Goal: Task Accomplishment & Management: Manage account settings

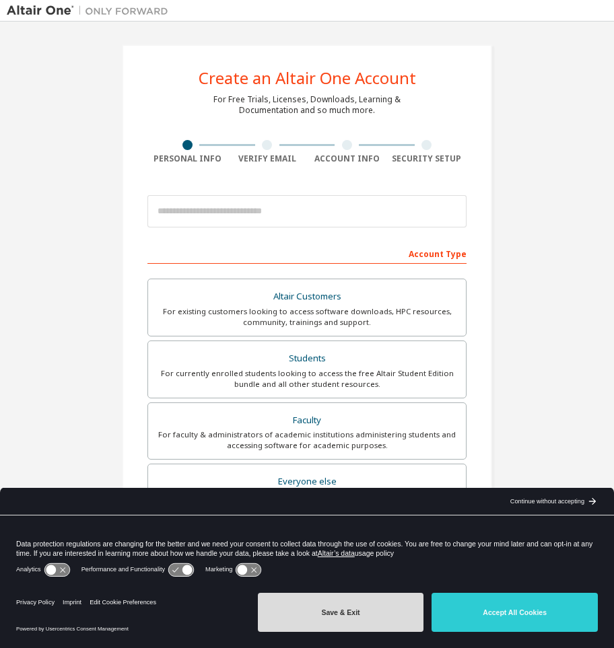
click at [397, 616] on button "Save & Exit" at bounding box center [341, 612] width 166 height 39
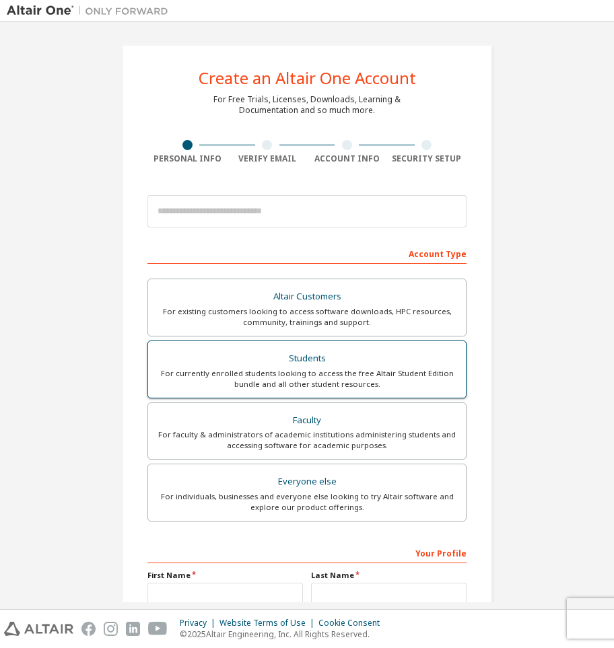
click at [312, 372] on div "For currently enrolled students looking to access the free Altair Student Editi…" at bounding box center [307, 379] width 302 height 22
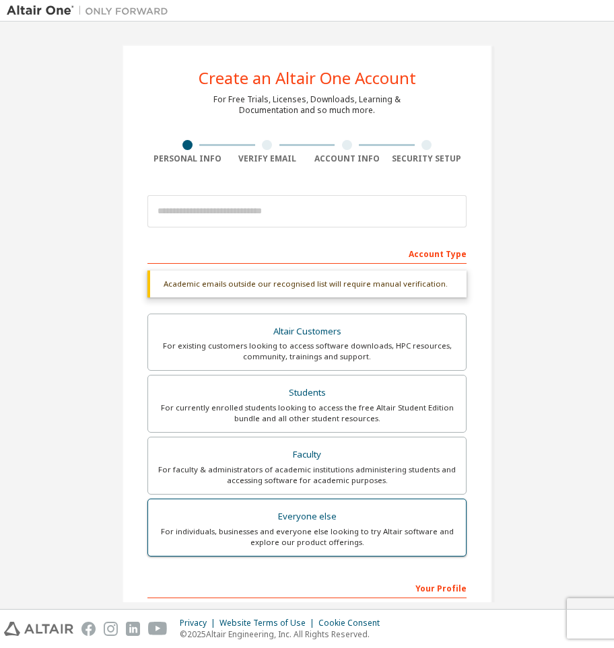
click at [340, 510] on div "Everyone else" at bounding box center [307, 516] width 302 height 19
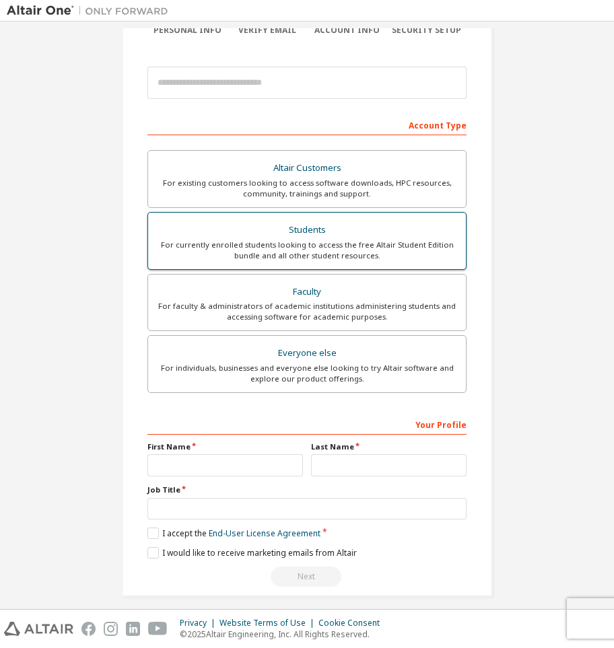
scroll to position [139, 0]
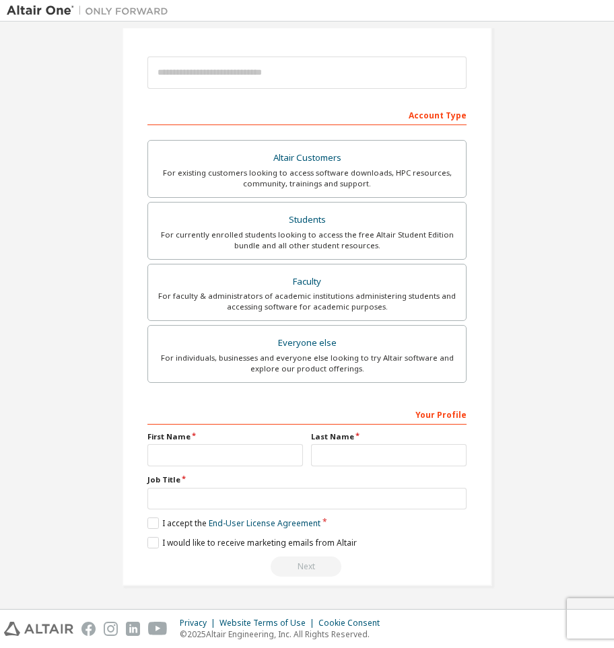
click at [228, 473] on div "**********" at bounding box center [306, 490] width 319 height 174
click at [234, 464] on input "text" at bounding box center [224, 455] width 155 height 22
type input "*****"
type input "*"
click at [227, 493] on input "text" at bounding box center [306, 499] width 319 height 22
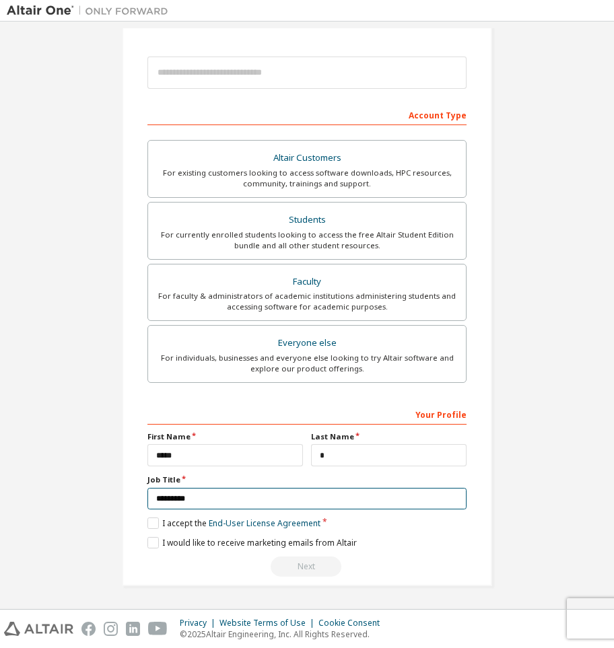
drag, startPoint x: 211, startPoint y: 495, endPoint x: 197, endPoint y: 493, distance: 14.9
click at [197, 493] on input "*********" at bounding box center [306, 499] width 319 height 22
type input "*********"
click at [170, 524] on label "I accept the End-User License Agreement" at bounding box center [233, 523] width 173 height 11
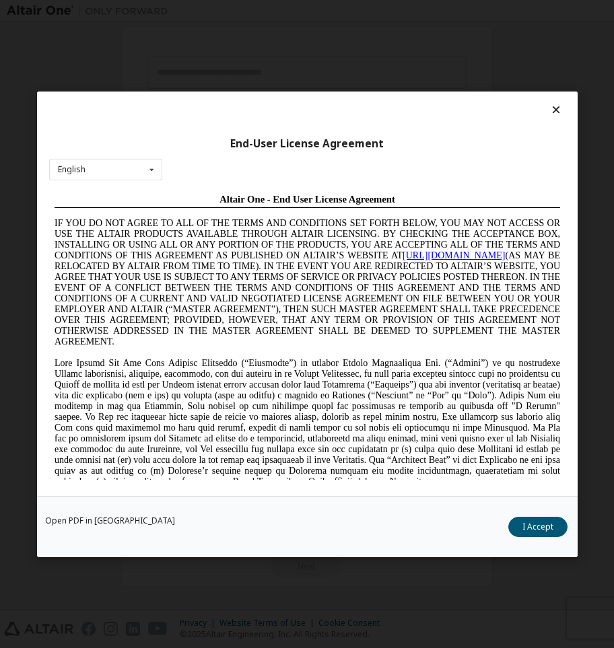
scroll to position [0, 0]
click at [536, 526] on button "I Accept" at bounding box center [536, 526] width 59 height 20
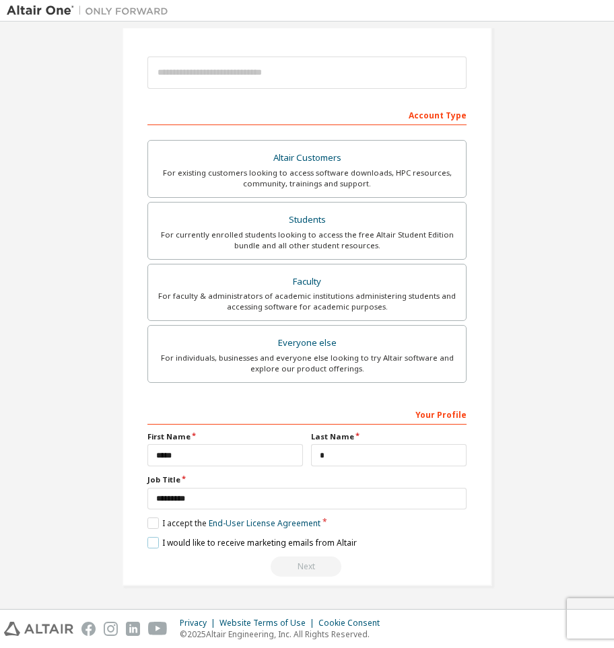
drag, startPoint x: 204, startPoint y: 540, endPoint x: 255, endPoint y: 551, distance: 52.1
click at [205, 540] on label "I would like to receive marketing emails from Altair" at bounding box center [251, 542] width 209 height 11
click at [228, 540] on label "I would like to receive marketing emails from Altair" at bounding box center [251, 542] width 209 height 11
click at [308, 564] on div "Next" at bounding box center [306, 567] width 319 height 20
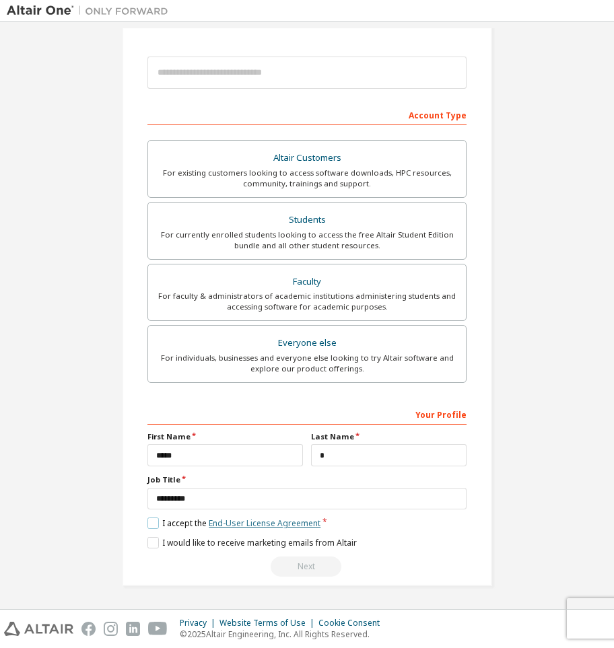
click at [222, 519] on link "End-User License Agreement" at bounding box center [265, 523] width 112 height 11
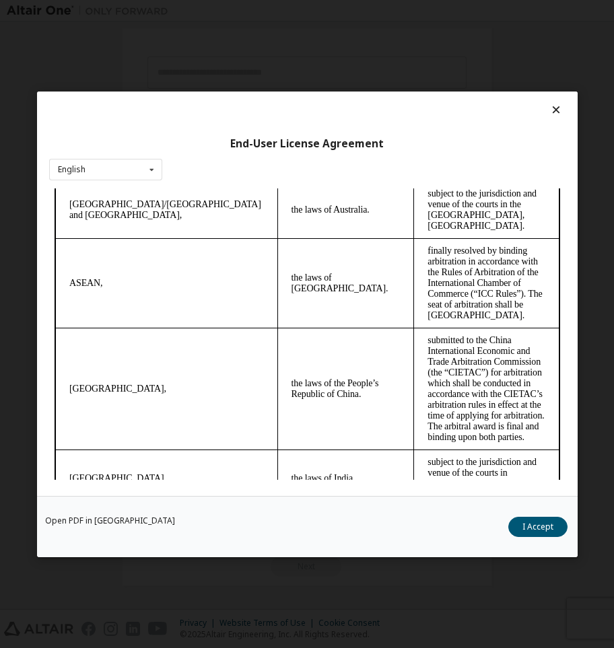
scroll to position [4807, 0]
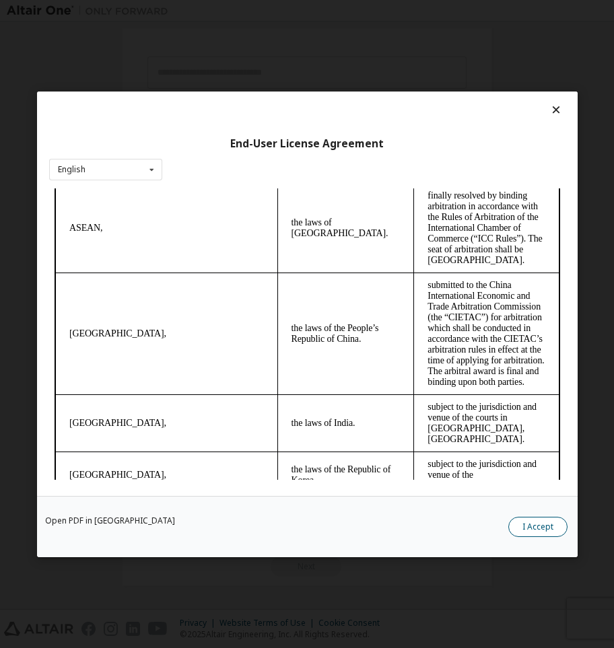
click at [524, 524] on button "I Accept" at bounding box center [536, 526] width 59 height 20
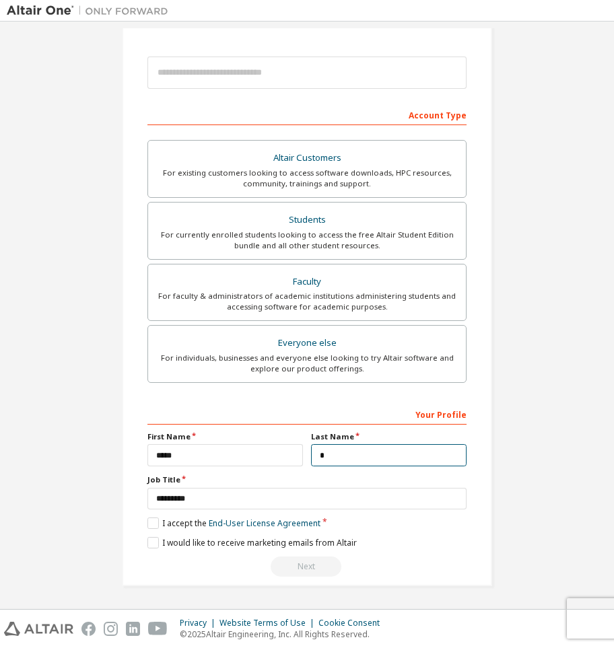
click at [381, 465] on input "*" at bounding box center [388, 455] width 155 height 22
type input "*"
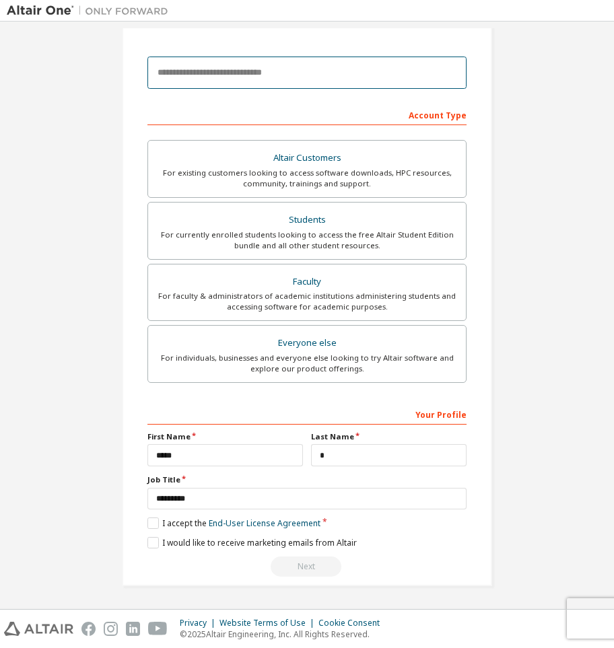
click at [343, 63] on input "email" at bounding box center [306, 73] width 319 height 32
type input "**********"
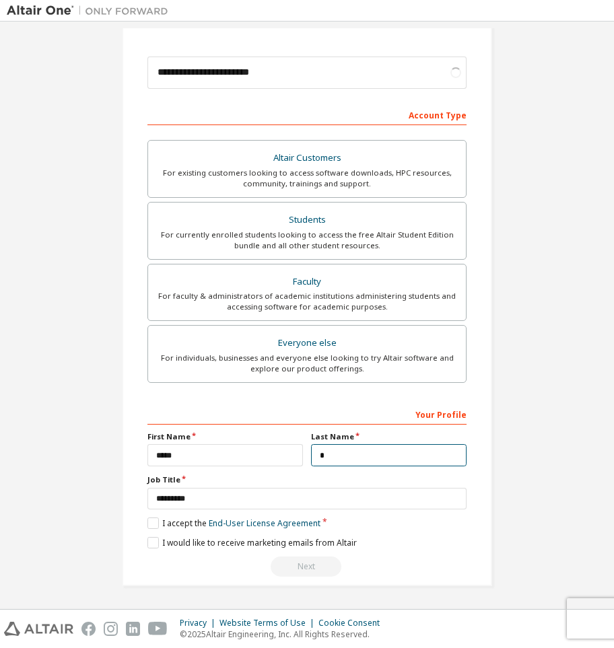
click at [334, 462] on input "*" at bounding box center [388, 455] width 155 height 22
click at [162, 542] on label "I would like to receive marketing emails from Altair" at bounding box center [251, 542] width 209 height 11
click at [168, 527] on label "I accept the End-User License Agreement" at bounding box center [233, 523] width 173 height 11
click at [168, 519] on label "I accept the End-User License Agreement" at bounding box center [233, 523] width 173 height 11
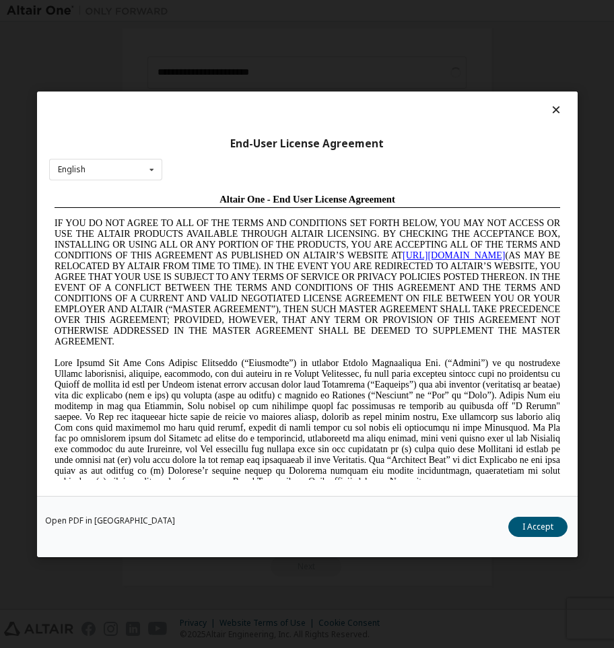
scroll to position [0, 0]
click at [141, 184] on div "End-User License Agreement English English Chinese French German Japanese Korea…" at bounding box center [307, 294] width 540 height 404
click at [141, 173] on div "English English Chinese French German Japanese Korean Portuguese" at bounding box center [105, 169] width 113 height 22
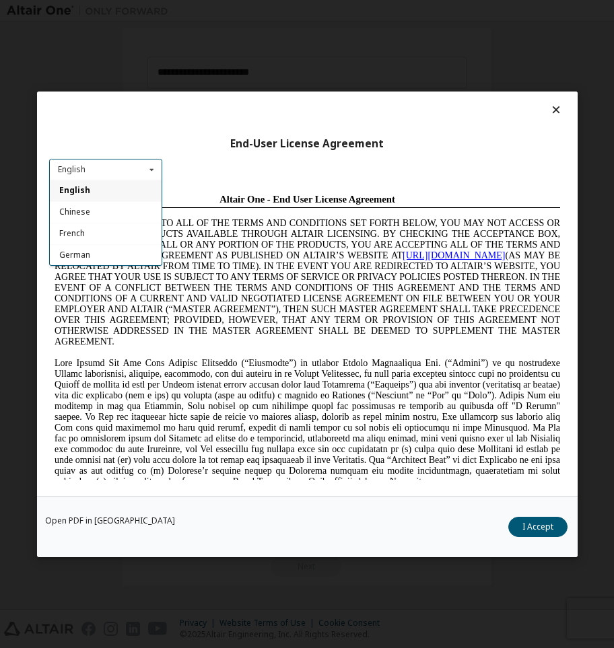
click at [141, 173] on div "English English Chinese French German Japanese Korean Portuguese" at bounding box center [105, 169] width 113 height 22
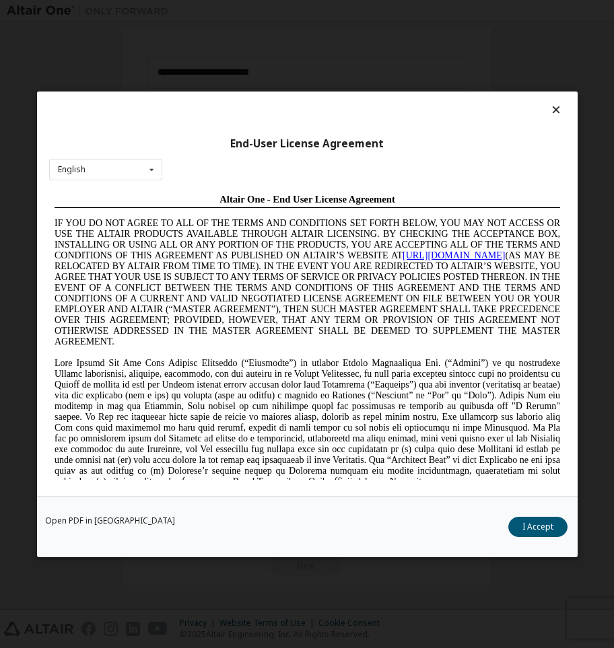
click at [547, 524] on button "I Accept" at bounding box center [536, 526] width 59 height 20
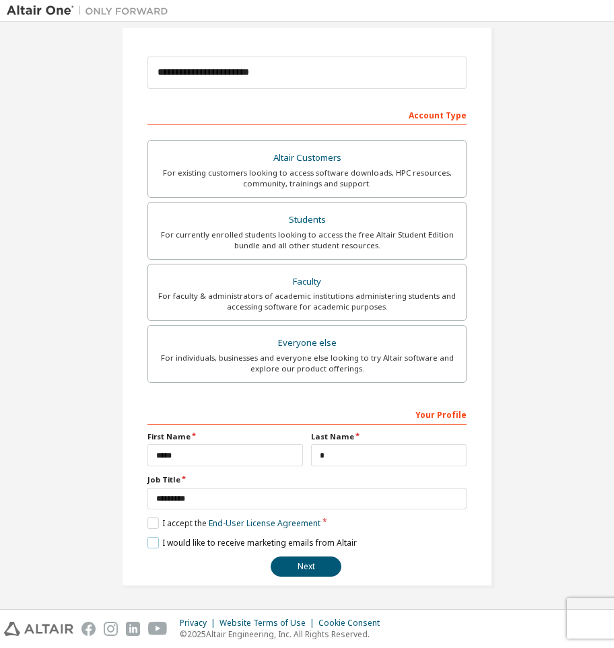
click at [235, 541] on label "I would like to receive marketing emails from Altair" at bounding box center [251, 542] width 209 height 11
click at [299, 559] on button "Next" at bounding box center [306, 567] width 71 height 20
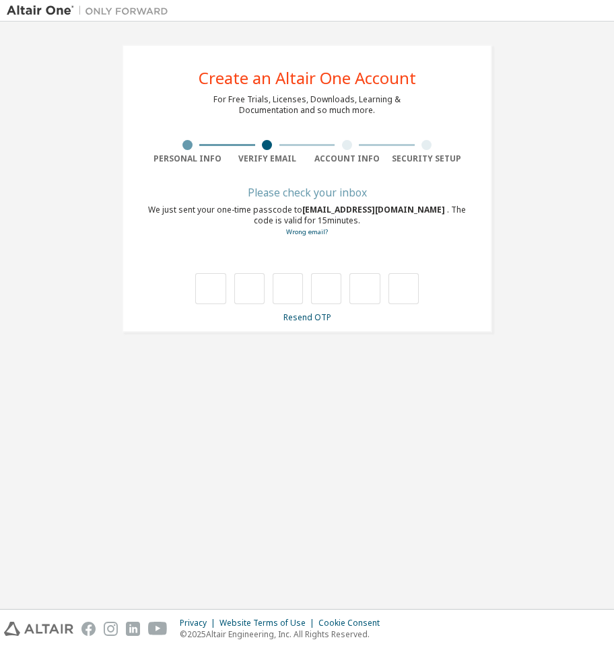
type input "*"
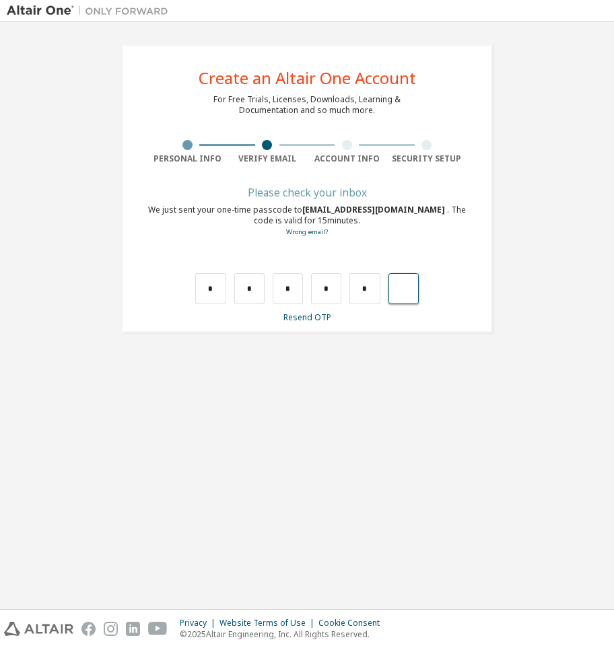
type input "*"
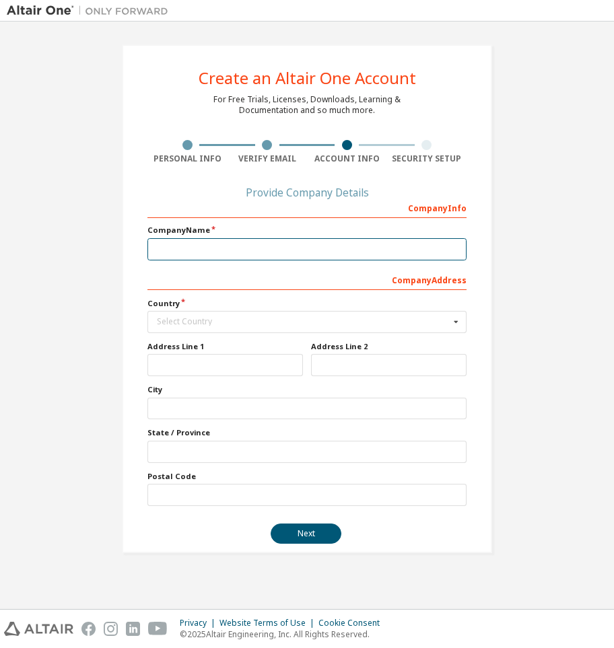
click at [250, 259] on input "text" at bounding box center [306, 249] width 319 height 22
click at [228, 322] on div "Select Country" at bounding box center [303, 322] width 293 height 8
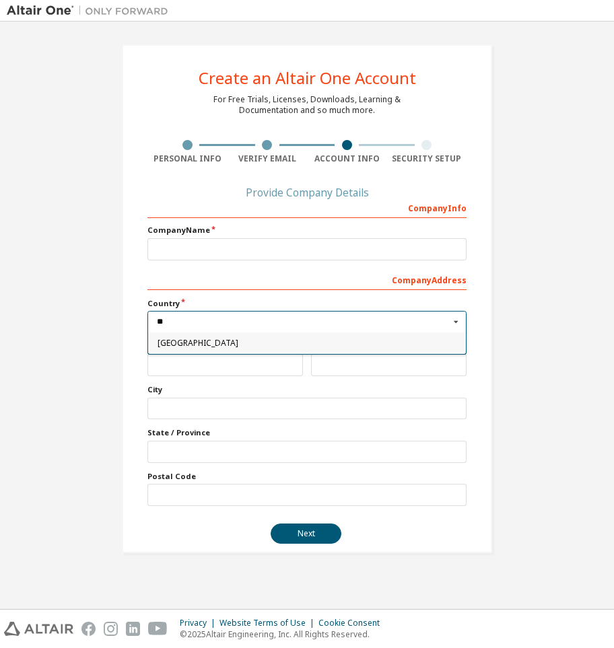
type input "**"
click at [221, 347] on span "Spain" at bounding box center [306, 343] width 299 height 8
type input "***"
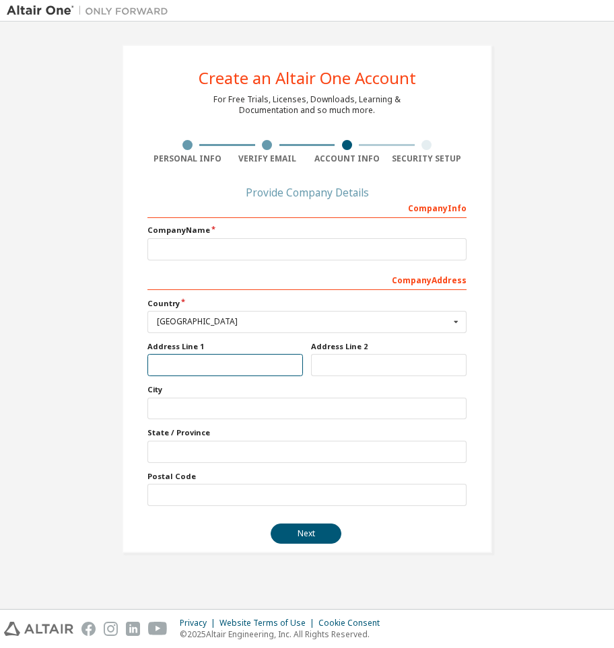
click at [224, 373] on input "text" at bounding box center [224, 365] width 155 height 22
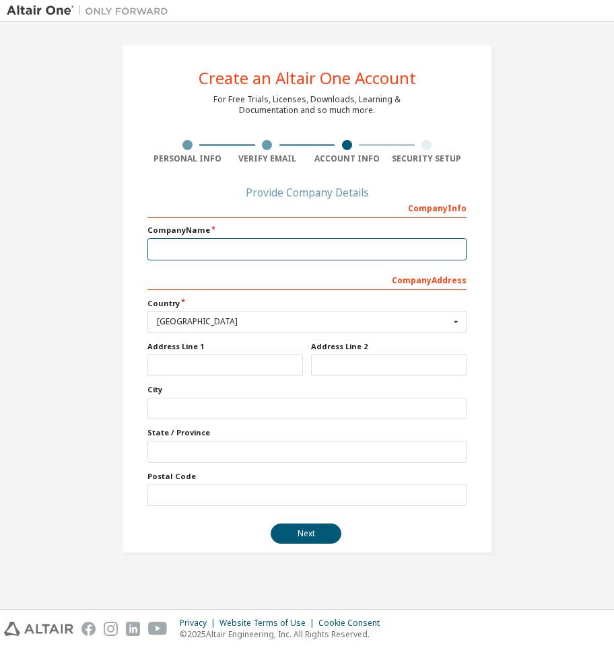
click at [271, 247] on input "text" at bounding box center [306, 249] width 319 height 22
type input "******"
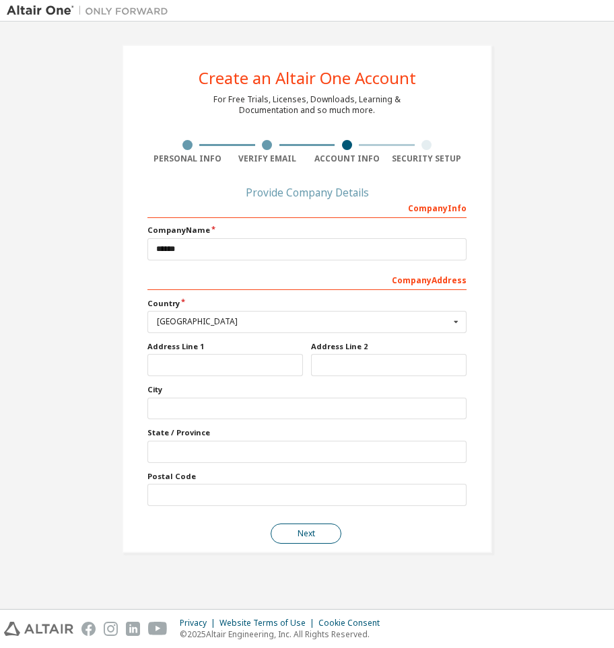
click at [314, 525] on button "Next" at bounding box center [306, 534] width 71 height 20
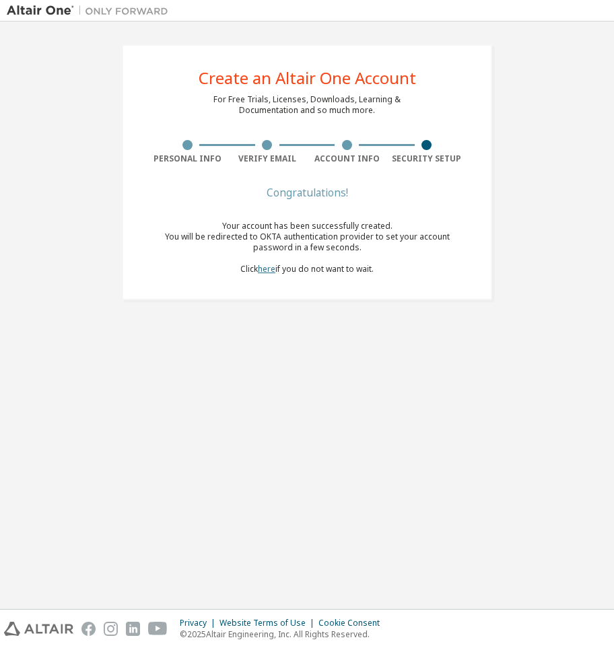
click at [267, 267] on link "here" at bounding box center [266, 268] width 17 height 11
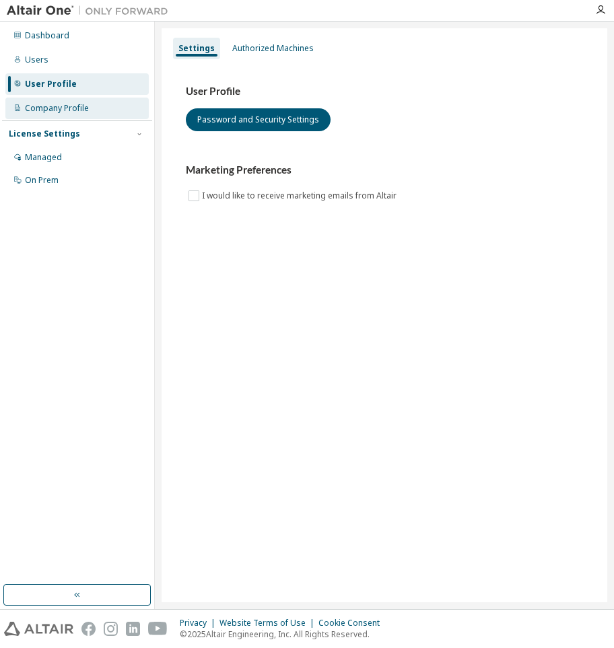
click at [34, 110] on div "Company Profile" at bounding box center [57, 108] width 64 height 11
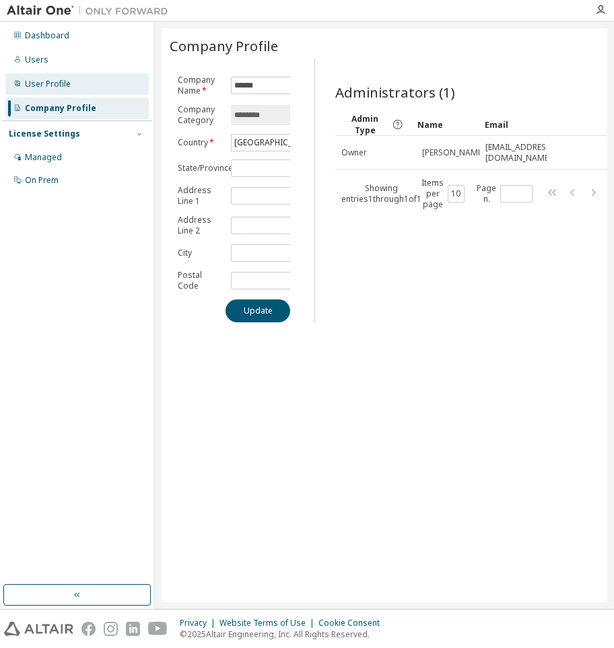
click at [72, 90] on div "User Profile" at bounding box center [76, 84] width 143 height 22
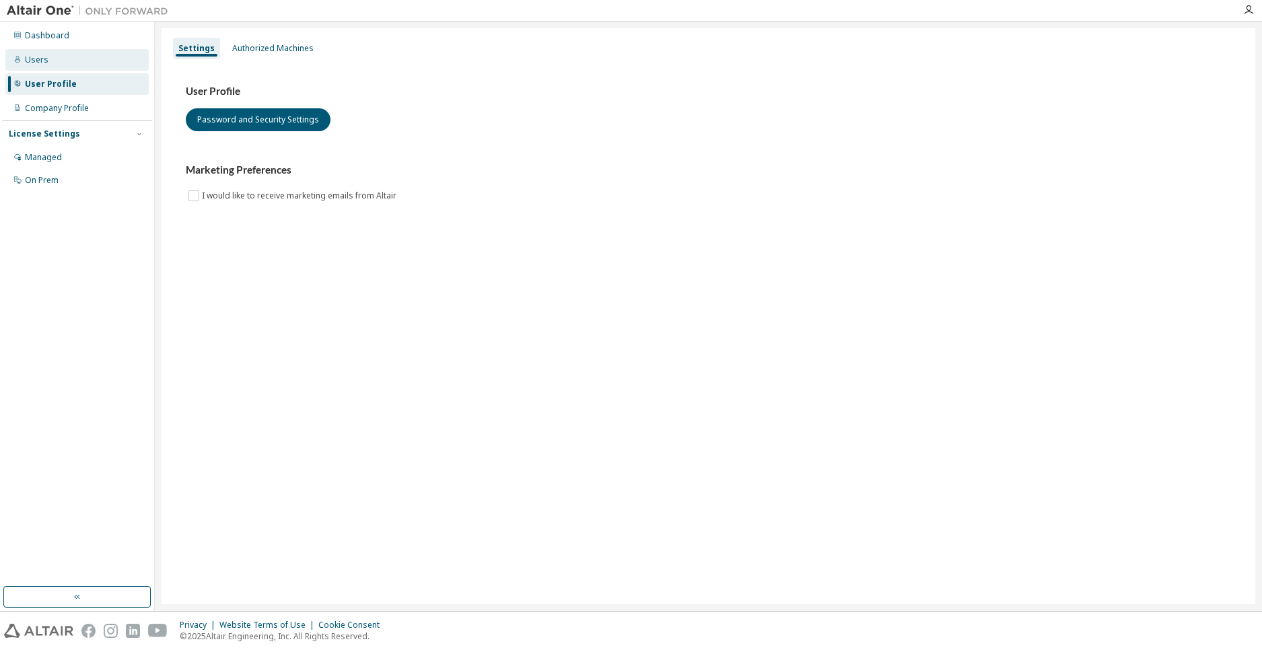
click at [70, 61] on div "Users" at bounding box center [76, 60] width 143 height 22
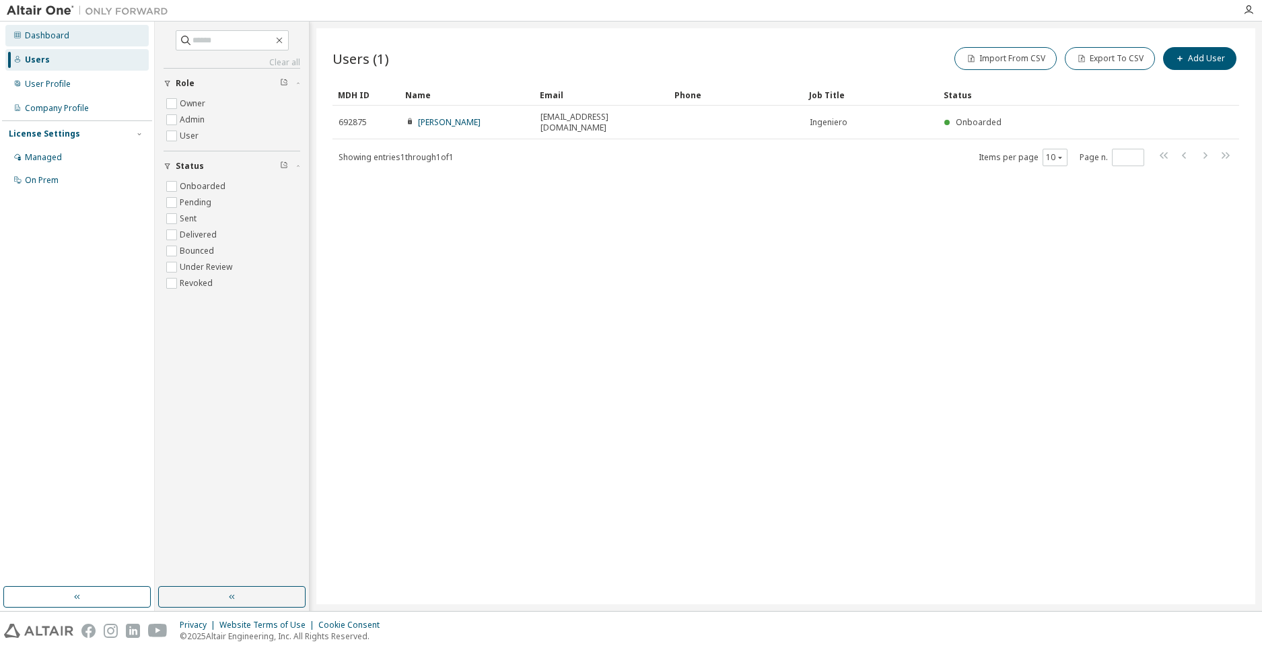
click at [71, 33] on div "Dashboard" at bounding box center [76, 36] width 143 height 22
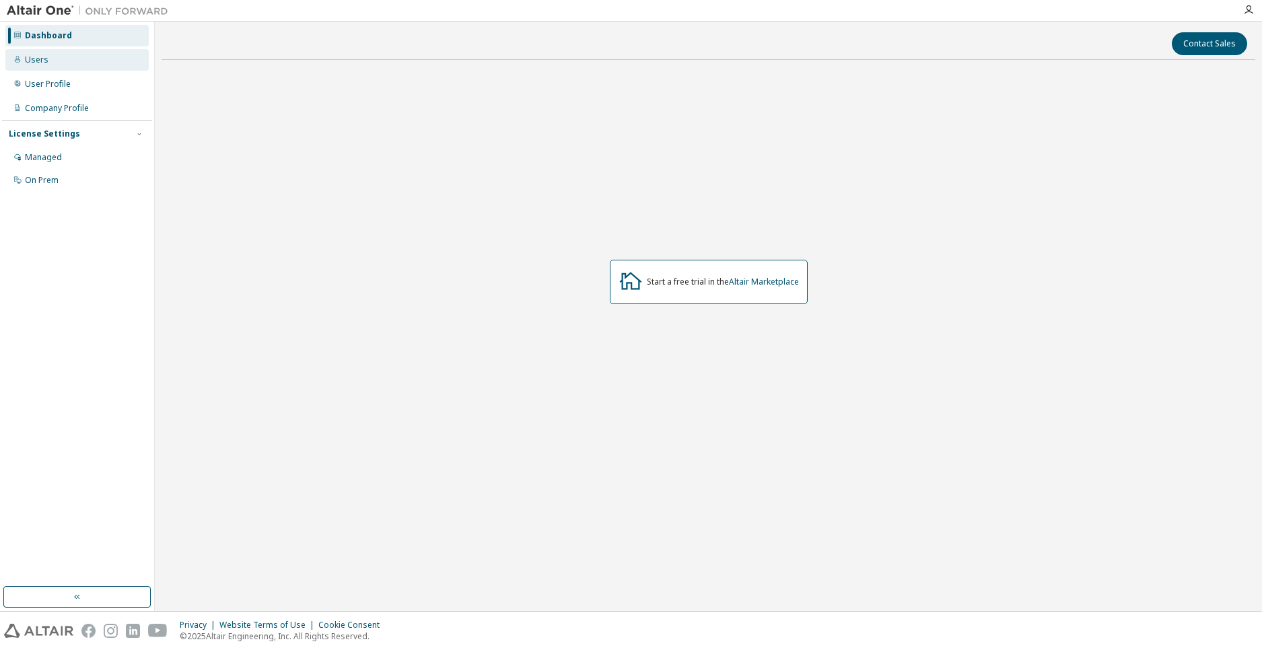
click at [81, 63] on div "Users" at bounding box center [76, 60] width 143 height 22
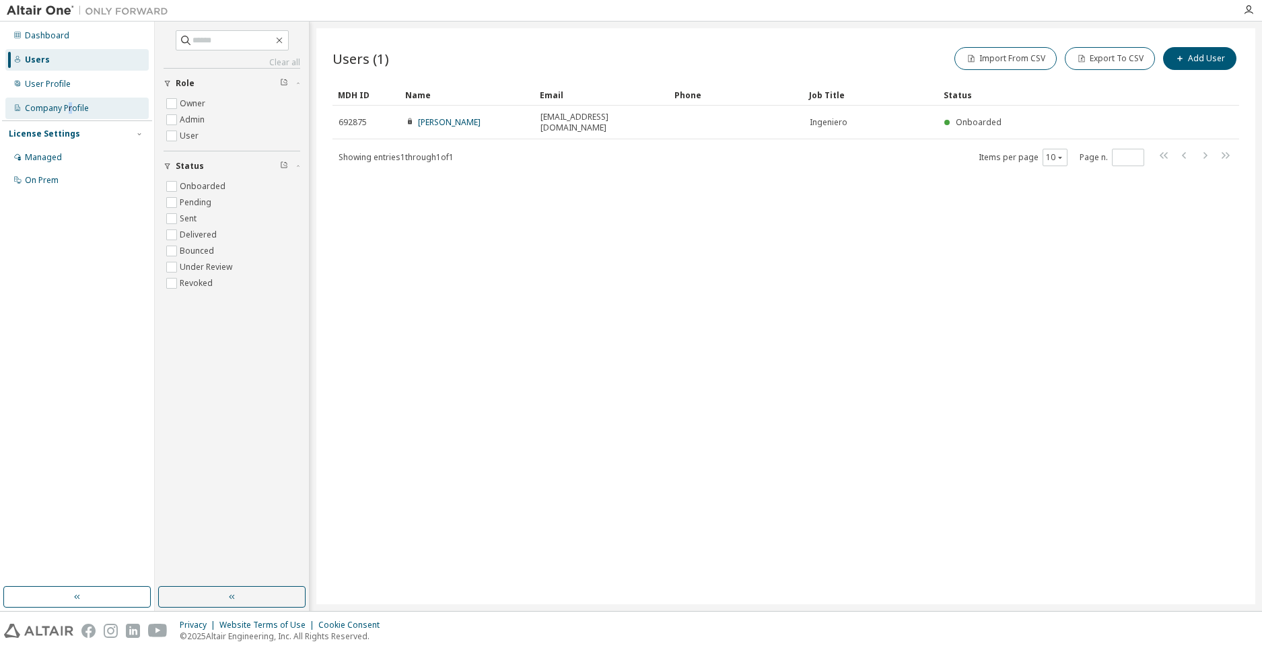
click at [70, 109] on div "Company Profile" at bounding box center [57, 108] width 64 height 11
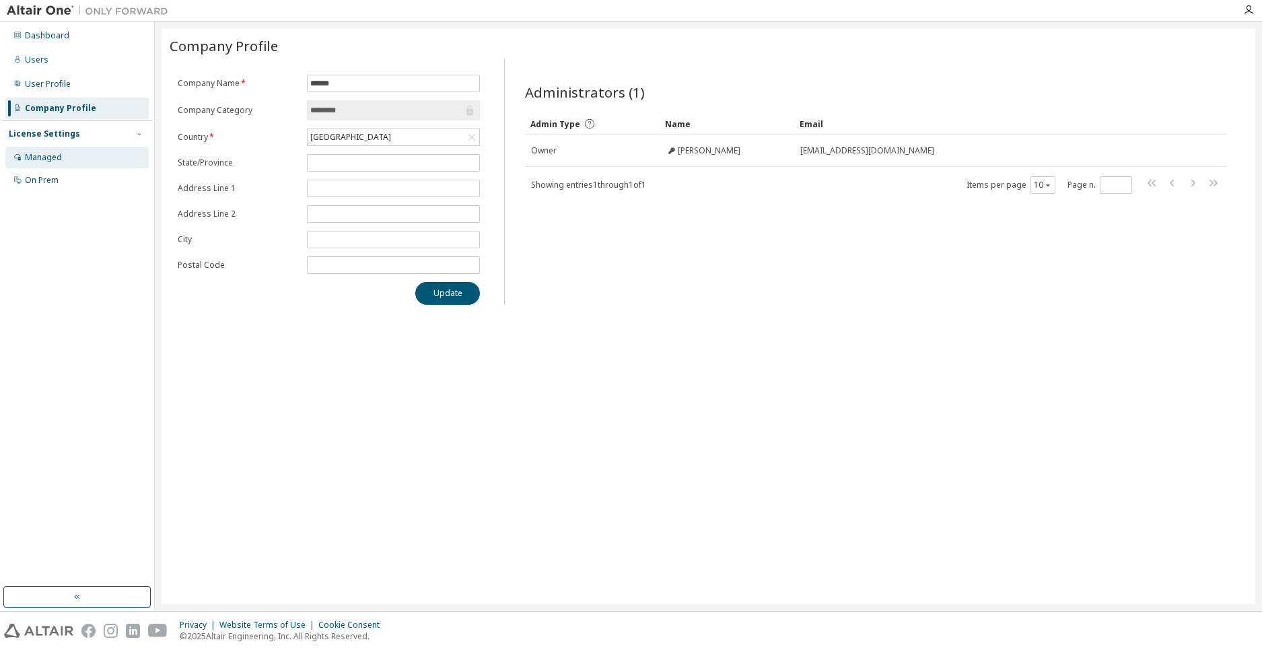
click at [98, 158] on div "Managed" at bounding box center [76, 158] width 143 height 22
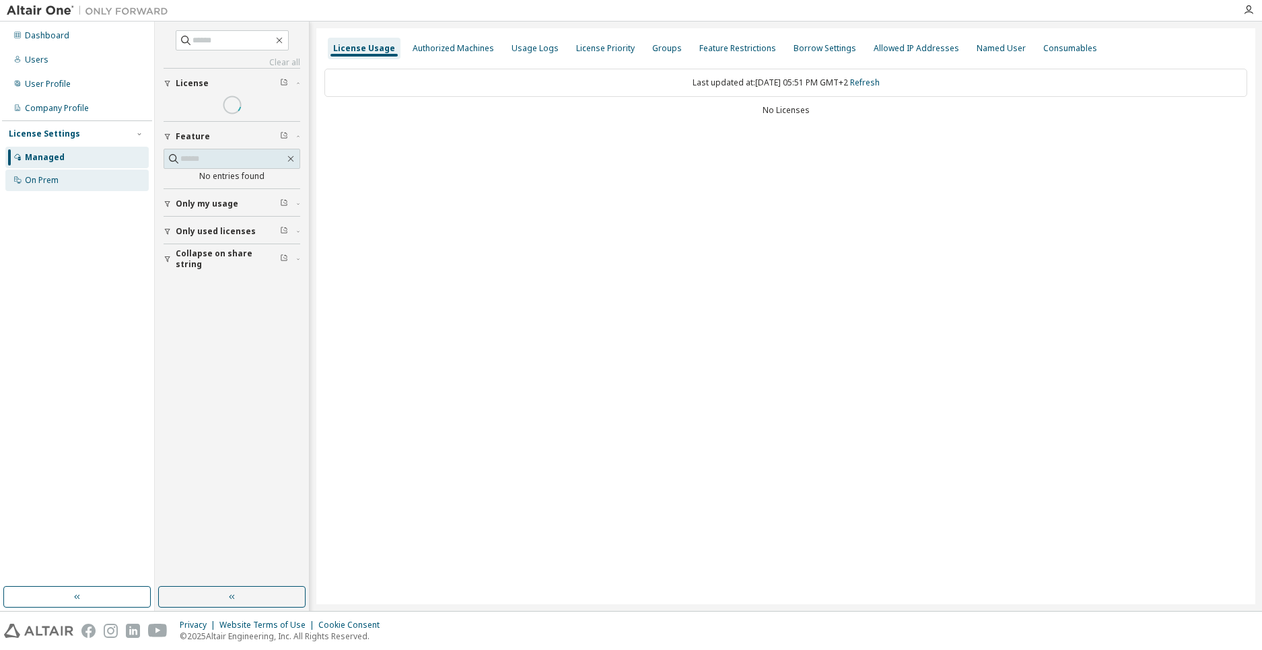
click at [96, 182] on div "On Prem" at bounding box center [76, 181] width 143 height 22
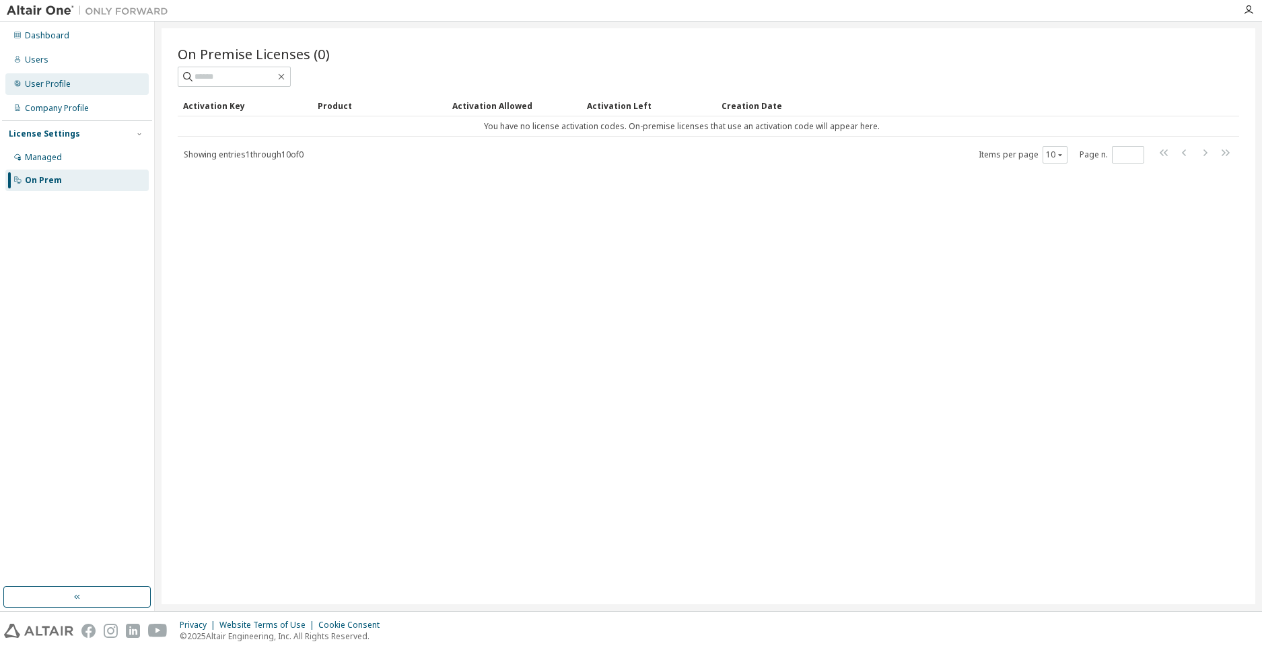
click at [87, 88] on div "User Profile" at bounding box center [76, 84] width 143 height 22
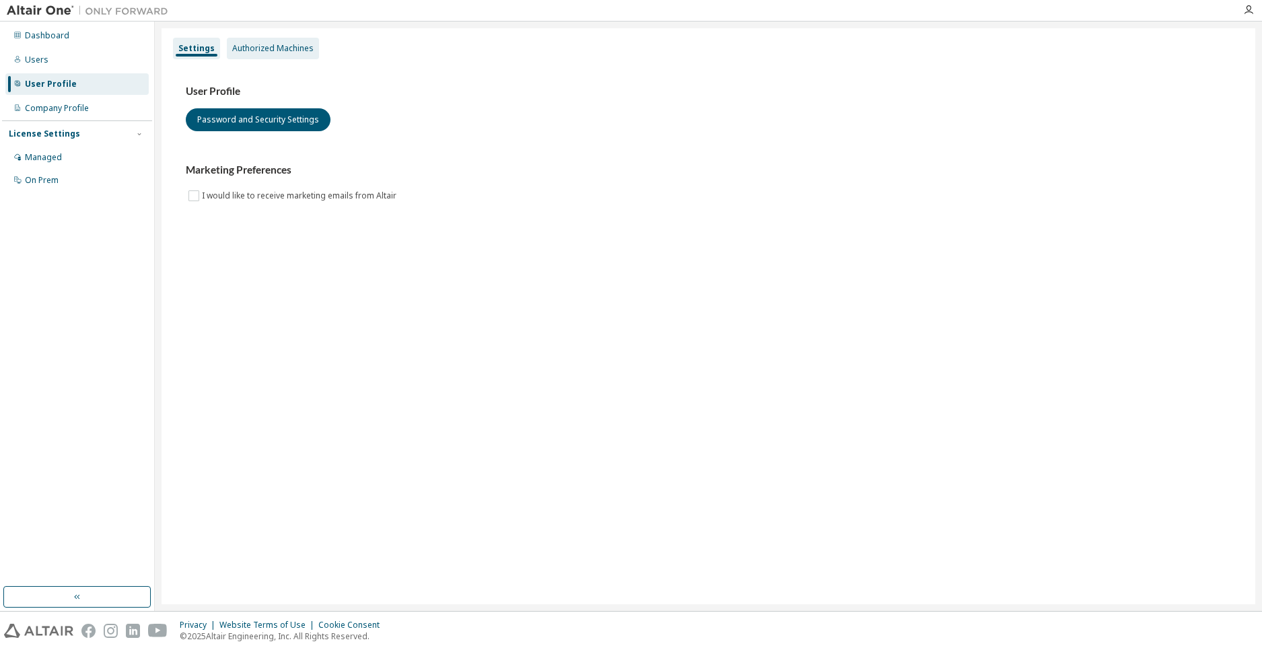
click at [291, 54] on div "Authorized Machines" at bounding box center [273, 49] width 92 height 22
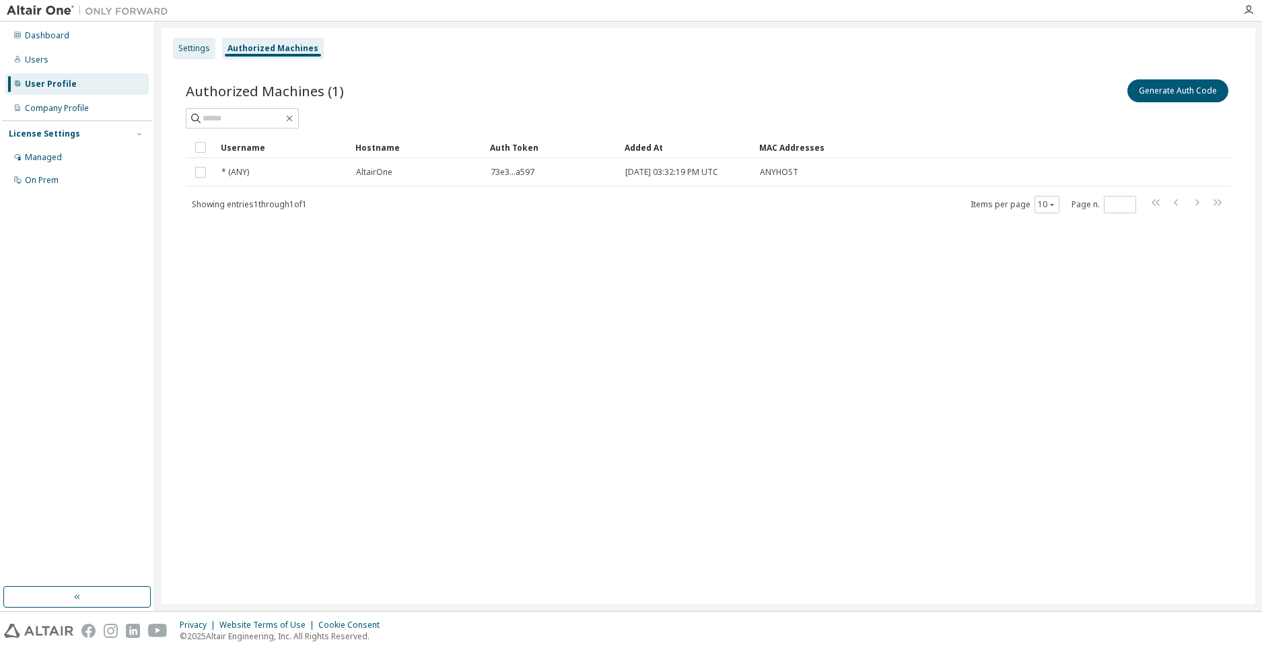
click at [192, 44] on div "Settings" at bounding box center [194, 48] width 32 height 11
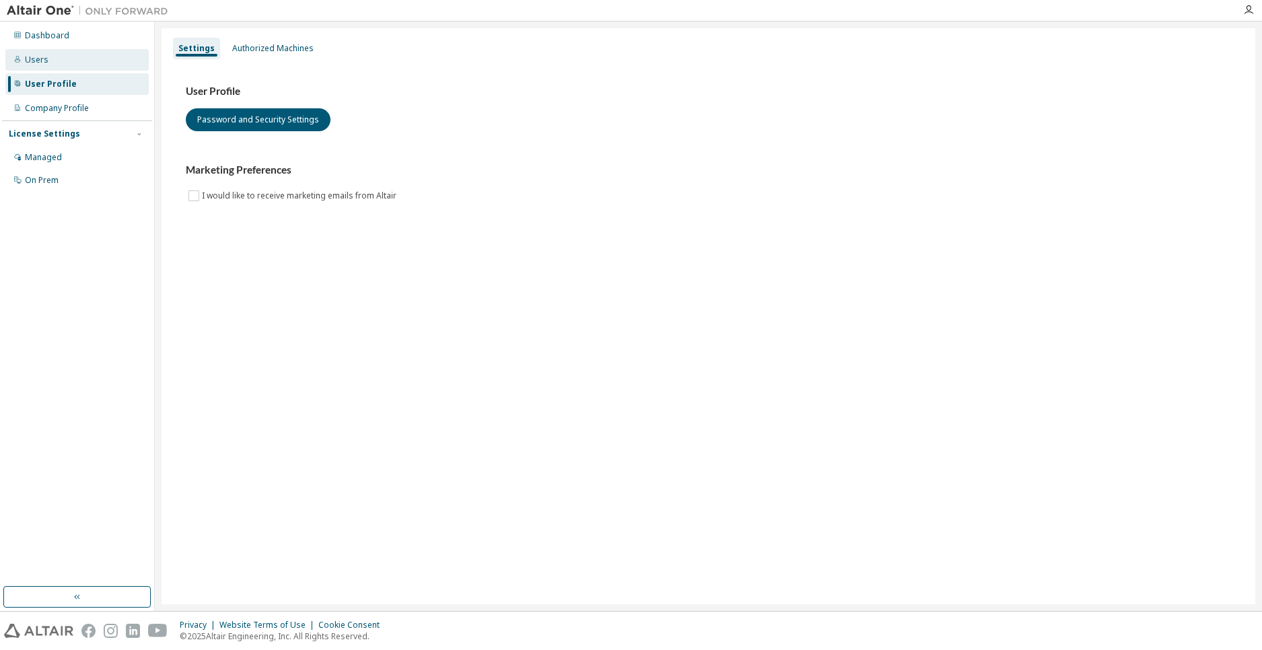
click at [65, 63] on div "Users" at bounding box center [76, 60] width 143 height 22
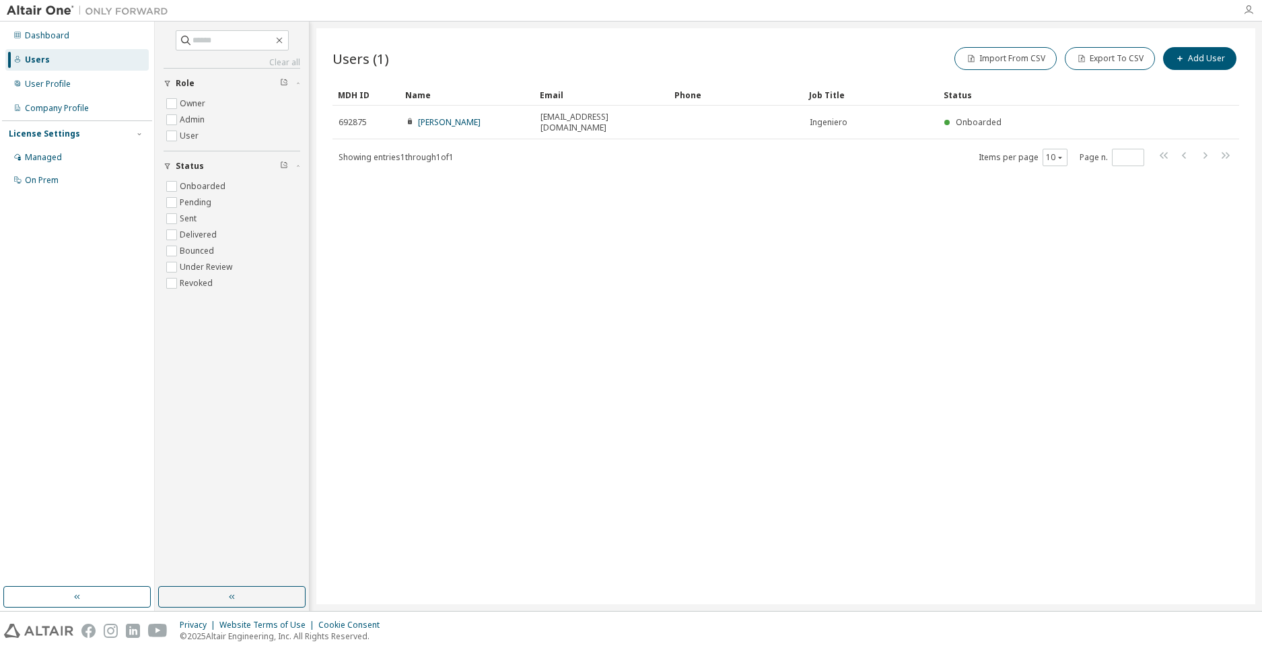
click at [613, 13] on icon "button" at bounding box center [1248, 10] width 11 height 11
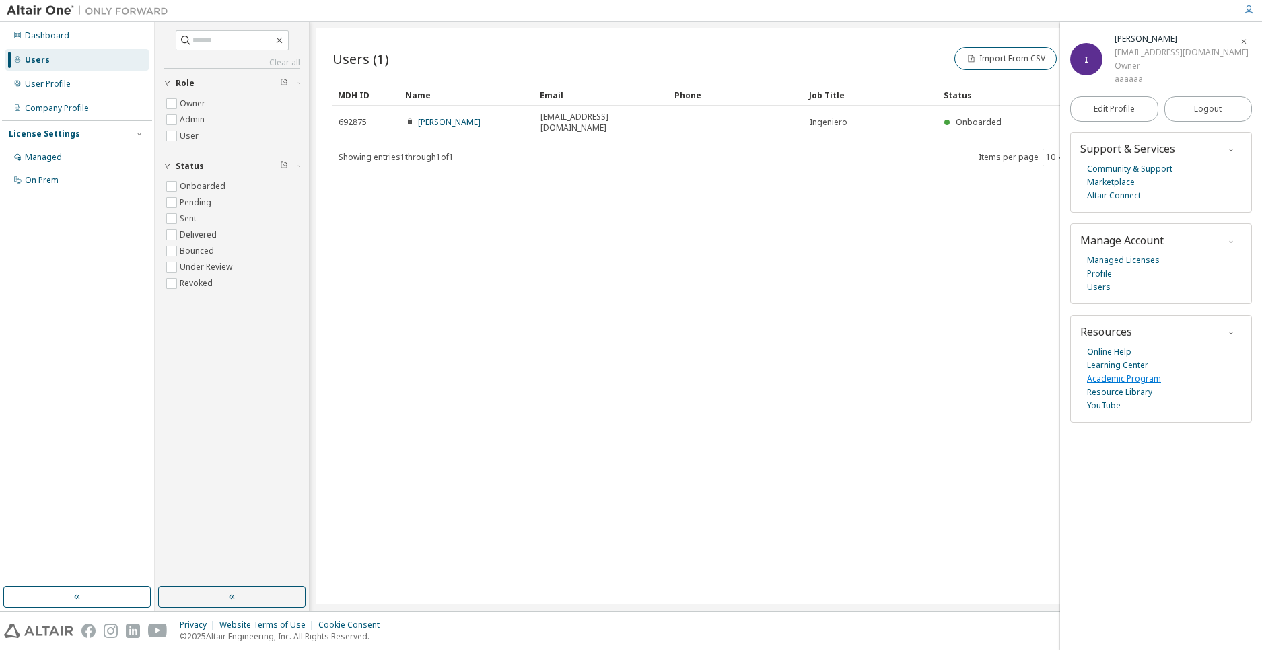
click at [613, 378] on link "Academic Program" at bounding box center [1124, 378] width 74 height 13
click at [613, 274] on link "Profile" at bounding box center [1099, 273] width 25 height 13
click at [64, 79] on div "User Profile" at bounding box center [48, 84] width 46 height 11
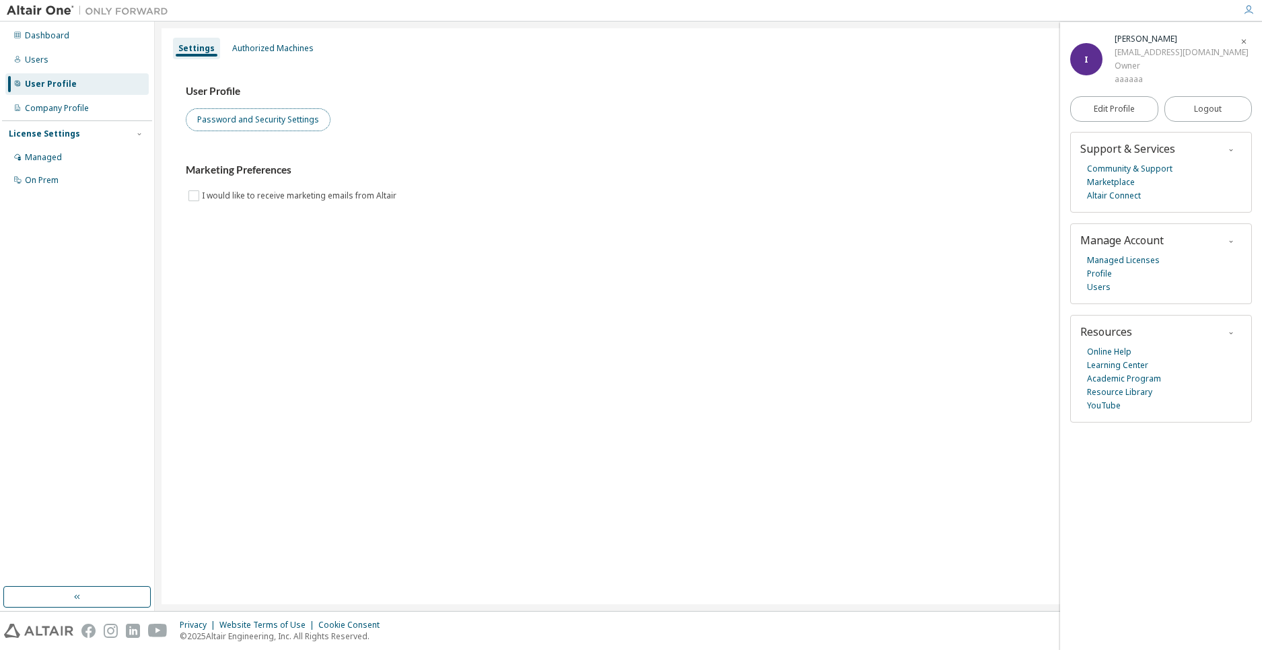
click at [250, 122] on button "Password and Security Settings" at bounding box center [258, 119] width 145 height 23
click at [96, 107] on div "Company Profile" at bounding box center [76, 109] width 143 height 22
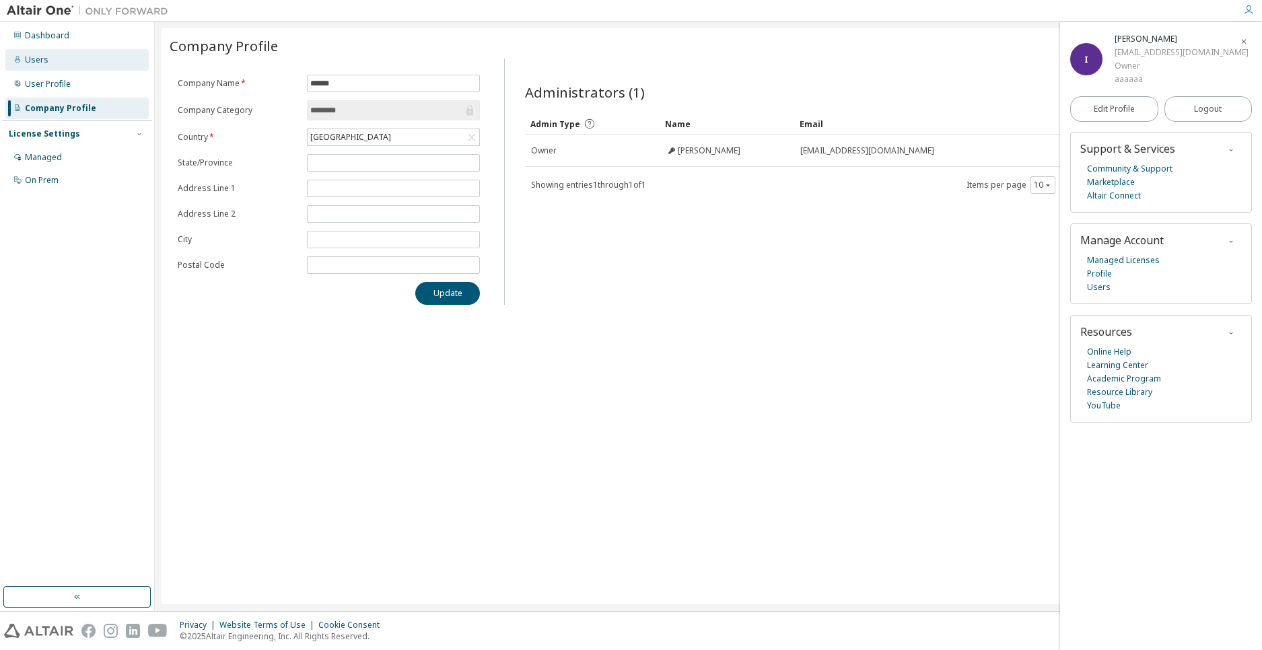
click at [36, 59] on div "Users" at bounding box center [37, 60] width 24 height 11
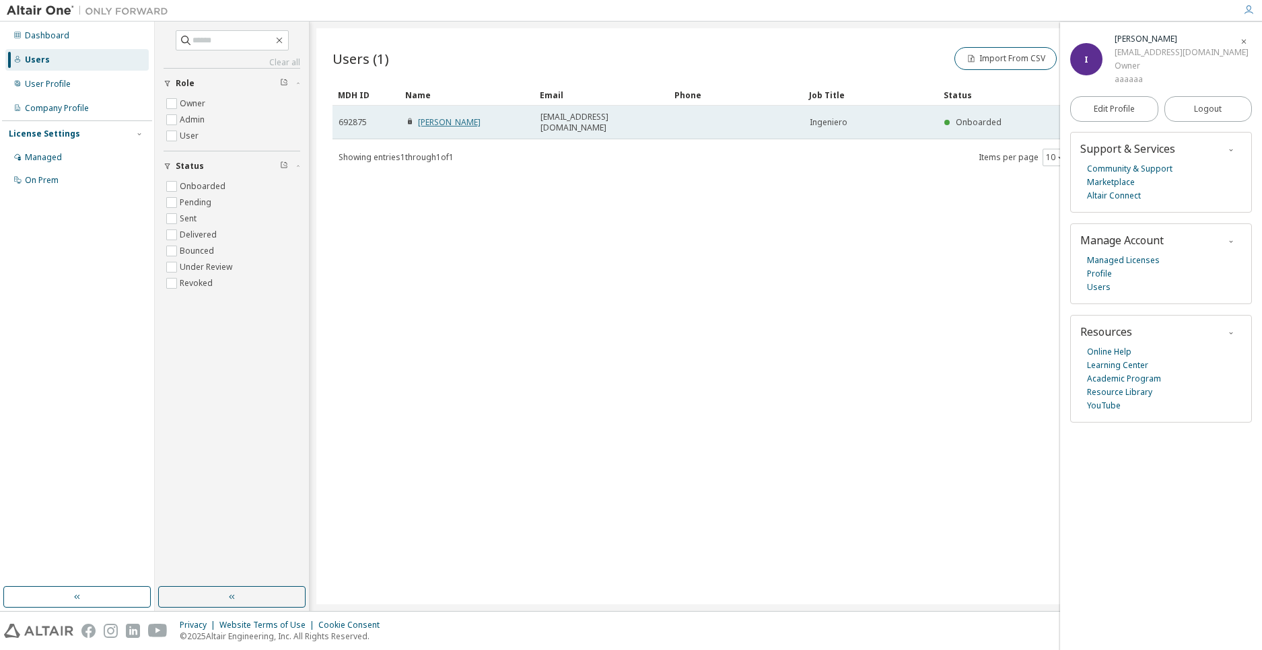
click at [432, 116] on link "Iñaki M" at bounding box center [449, 121] width 63 height 11
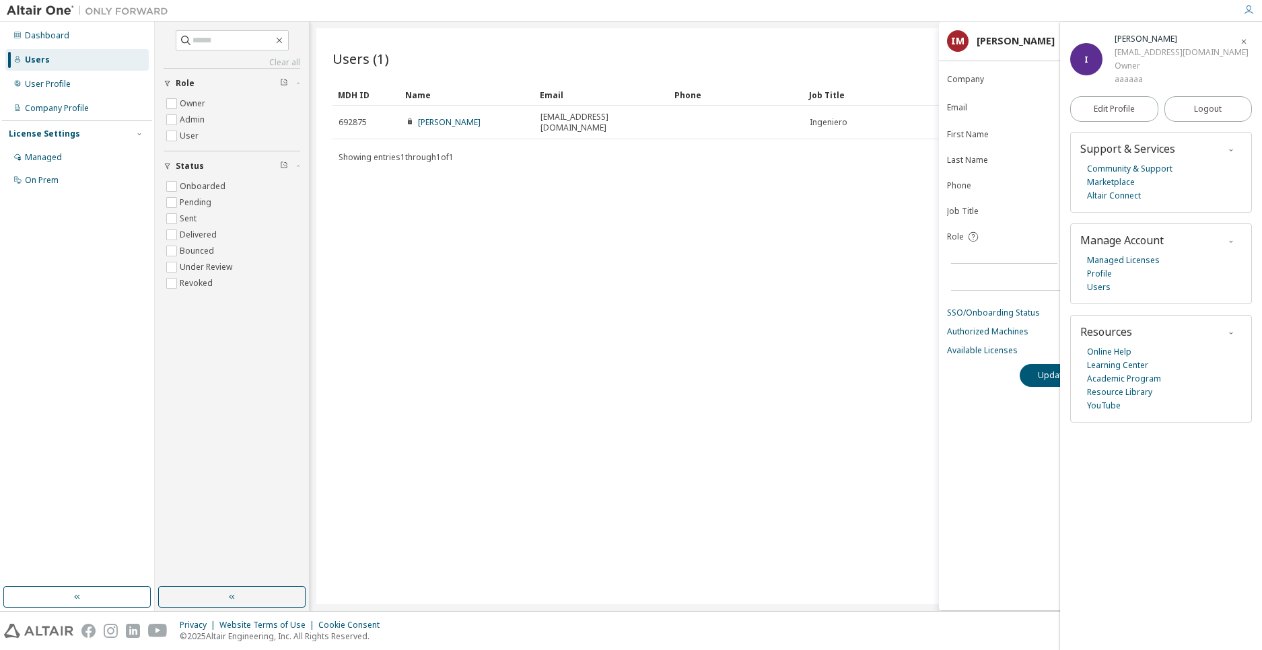
click at [613, 40] on icon "button" at bounding box center [1244, 42] width 8 height 8
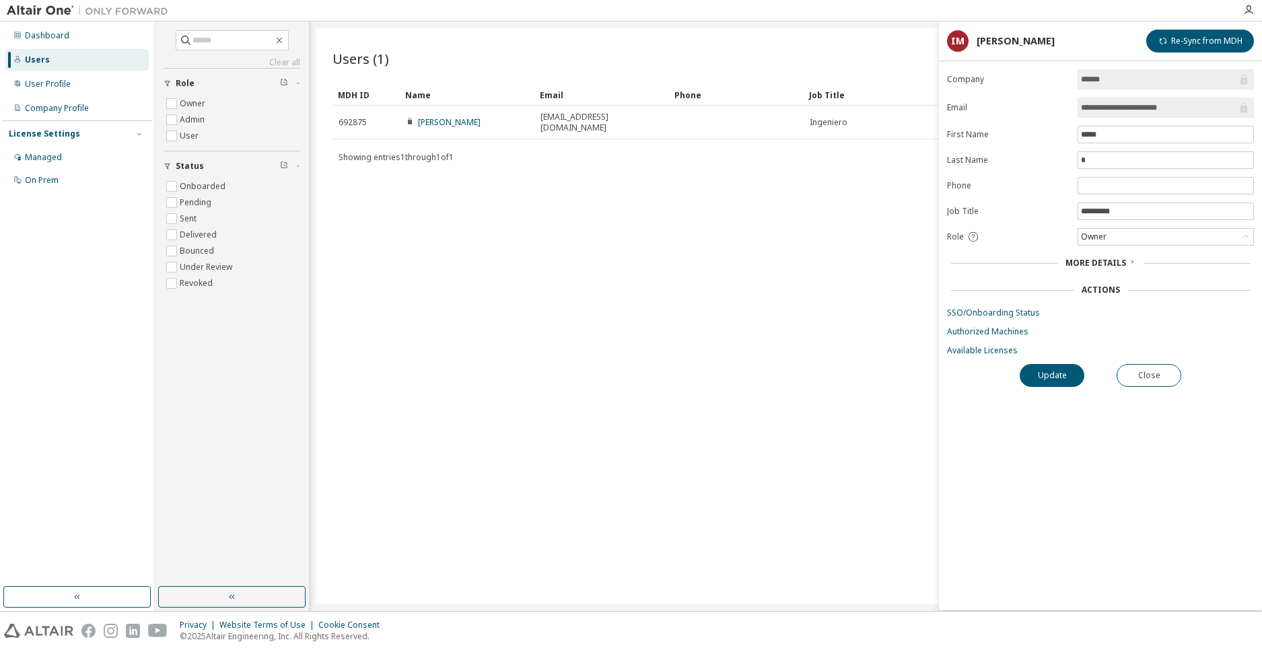
click at [613, 287] on div "Actions" at bounding box center [1101, 290] width 38 height 11
click at [613, 263] on span "More Details" at bounding box center [1095, 262] width 61 height 11
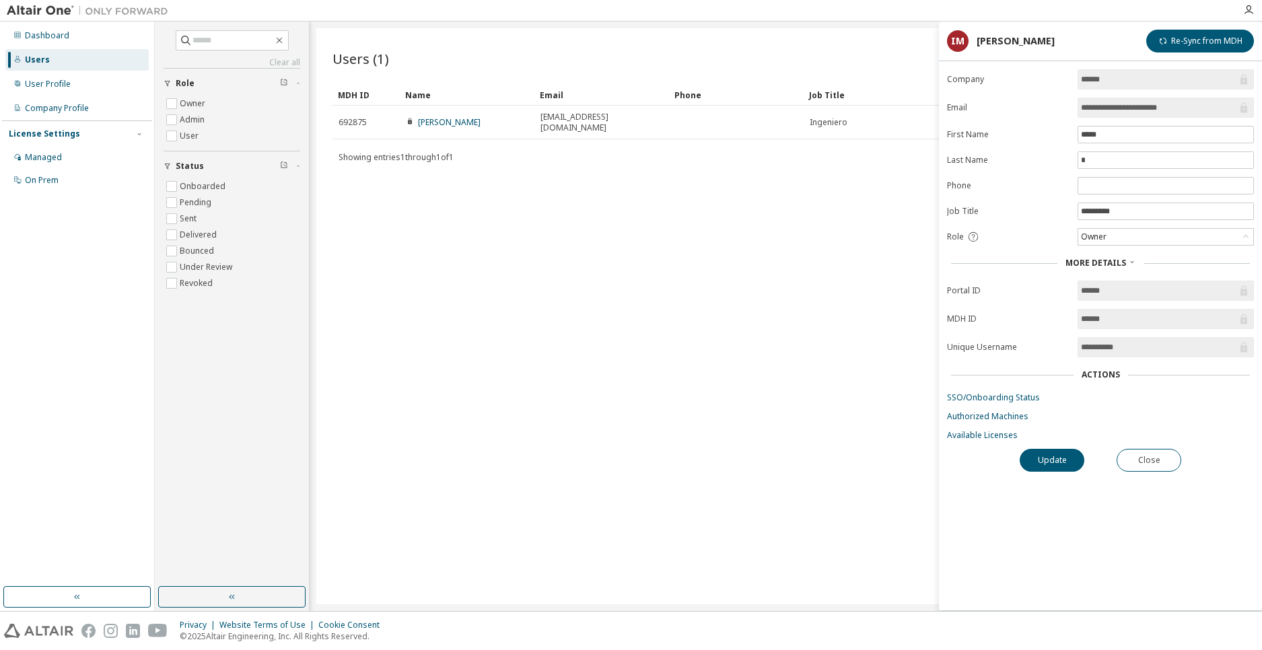
click at [613, 246] on form "**********" at bounding box center [1100, 255] width 307 height 372
click at [613, 232] on div "Owner" at bounding box center [1165, 237] width 175 height 16
click at [613, 238] on div "Owner" at bounding box center [1165, 237] width 175 height 16
click at [613, 277] on div "Users (1) Import From CSV Export To CSV Add User Clear Load Save Save As Field …" at bounding box center [785, 316] width 939 height 576
click at [613, 442] on div "**********" at bounding box center [1100, 339] width 323 height 541
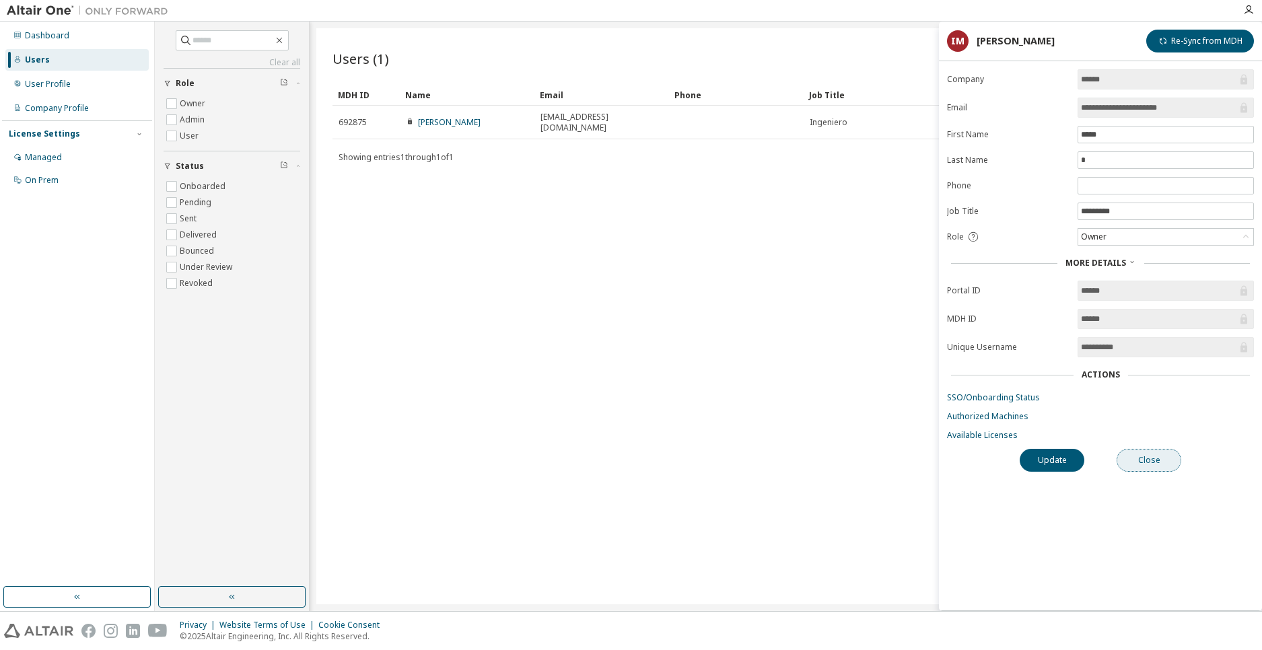
click at [613, 462] on button "Close" at bounding box center [1149, 460] width 65 height 23
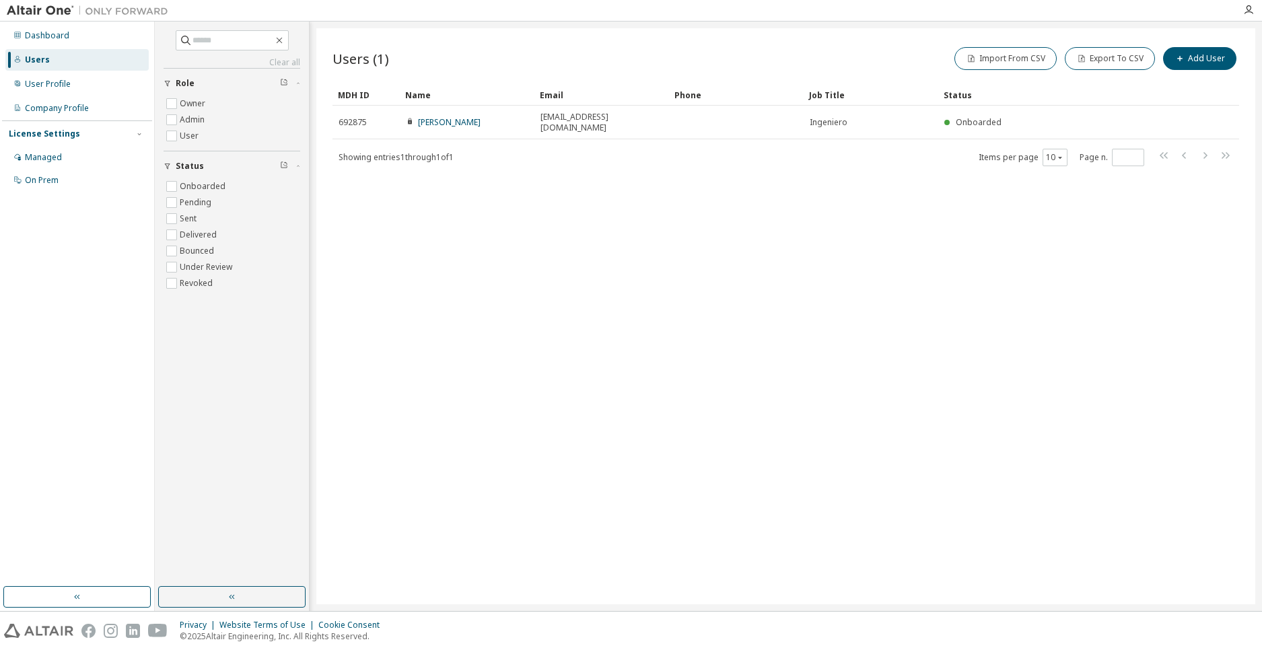
click at [613, 11] on div at bounding box center [1248, 10] width 27 height 11
click at [613, 10] on icon "button" at bounding box center [1248, 10] width 11 height 11
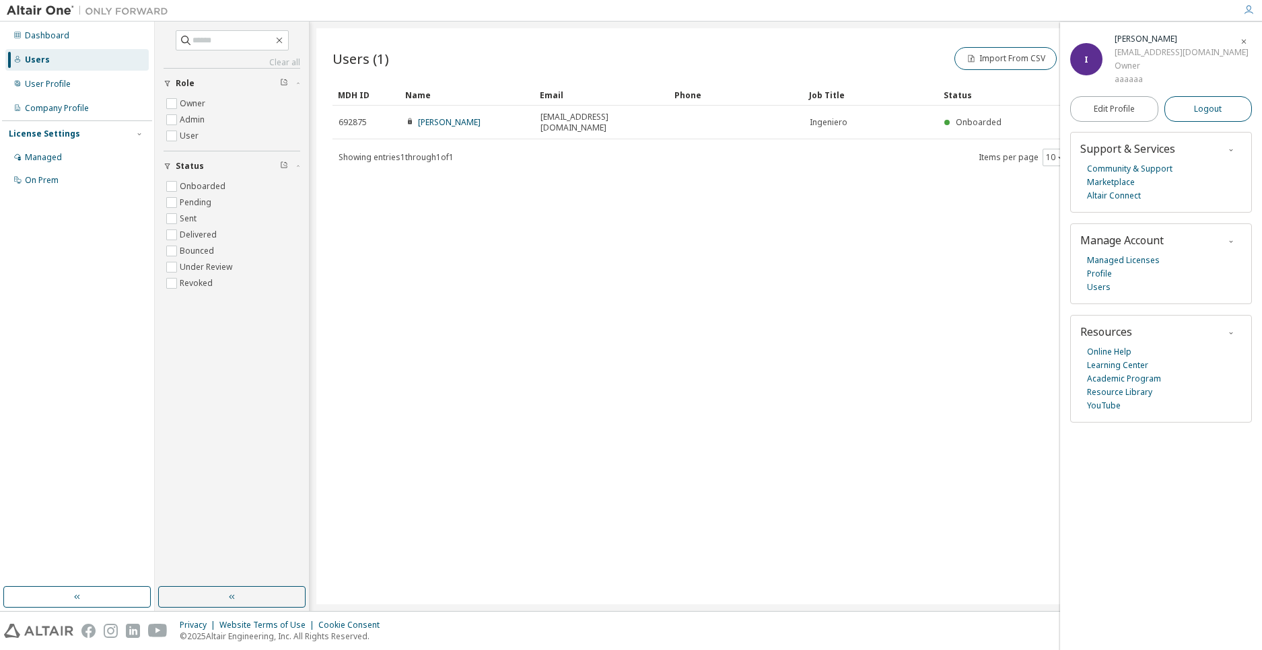
click at [613, 110] on button "Logout" at bounding box center [1208, 109] width 88 height 26
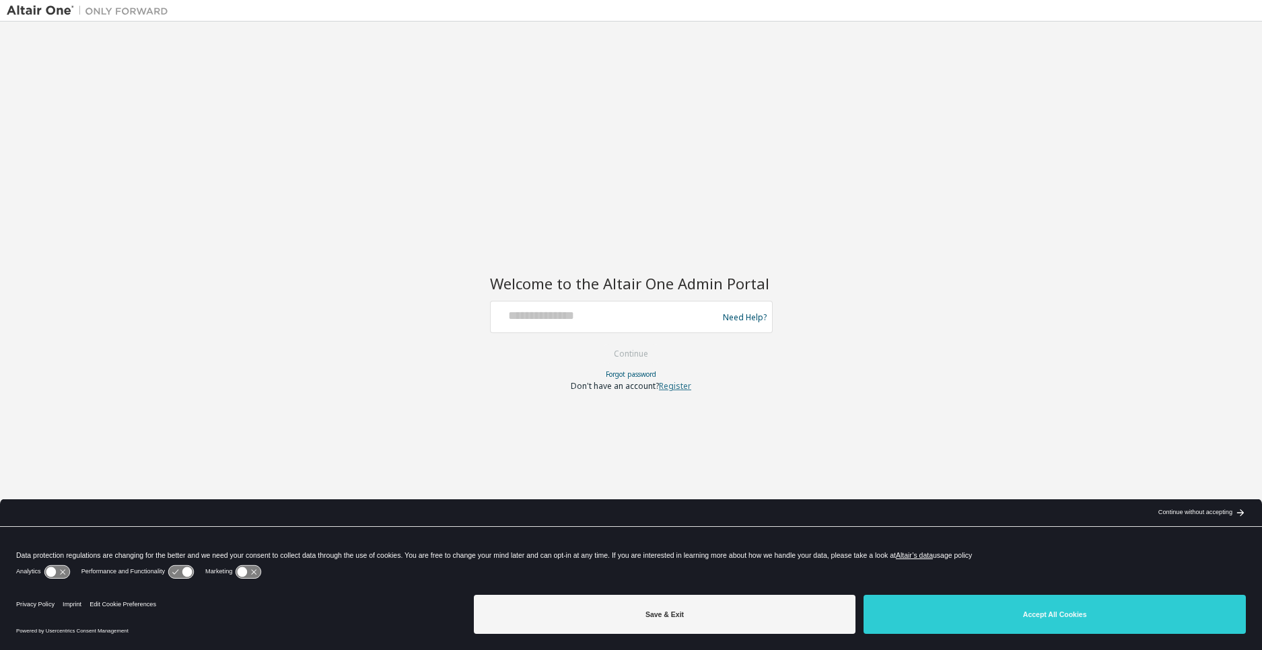
click at [681, 386] on link "Register" at bounding box center [675, 385] width 32 height 11
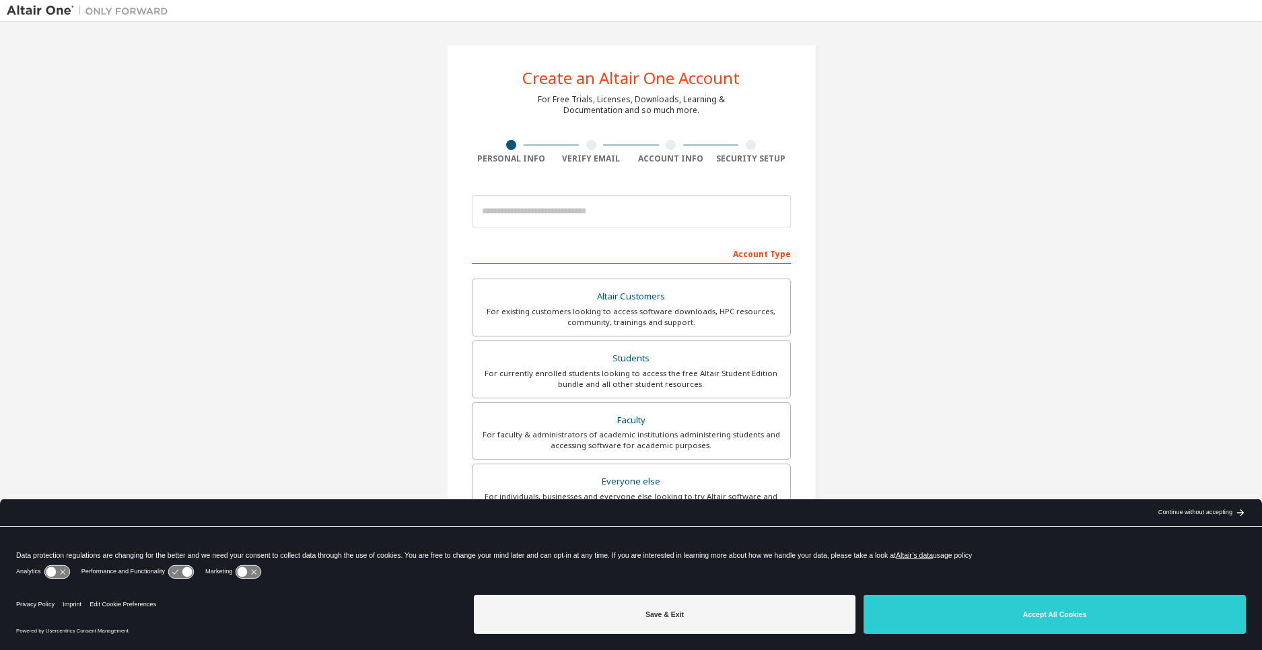
click at [681, 386] on div "For currently enrolled students looking to access the free Altair Student Editi…" at bounding box center [632, 379] width 302 height 22
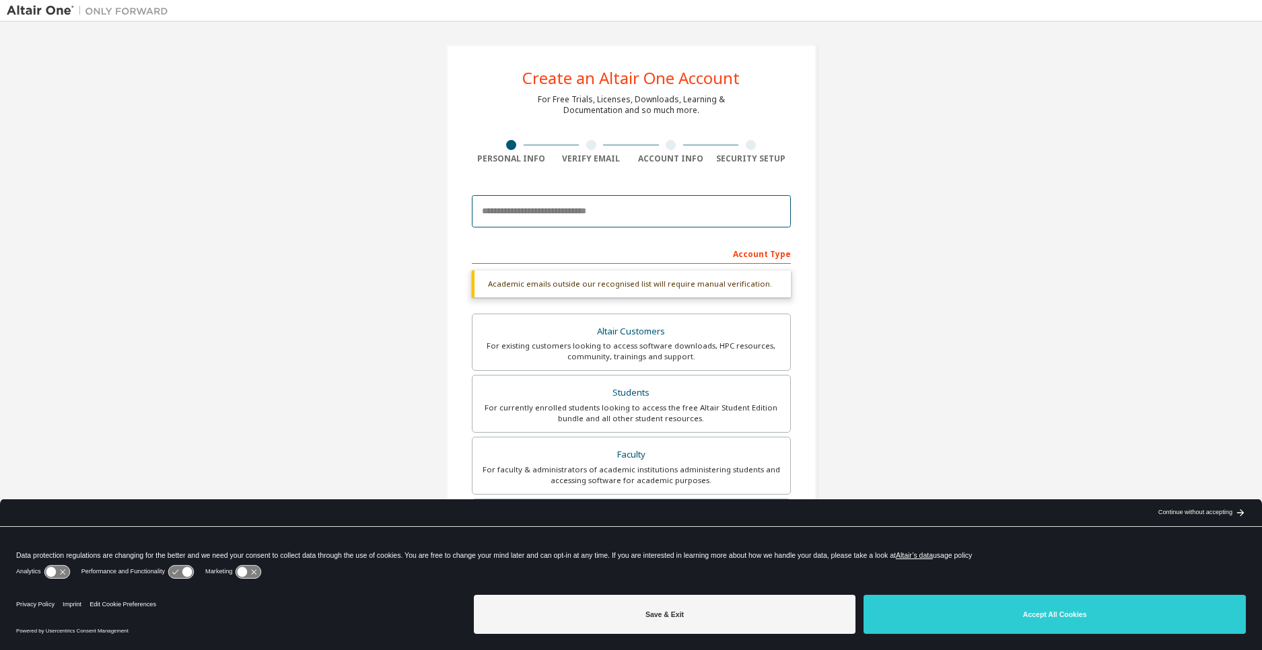
click at [641, 206] on input "email" at bounding box center [631, 211] width 319 height 32
click at [590, 214] on input "email" at bounding box center [631, 211] width 319 height 32
type input "*"
